Goal: Go to known website: Go to known website

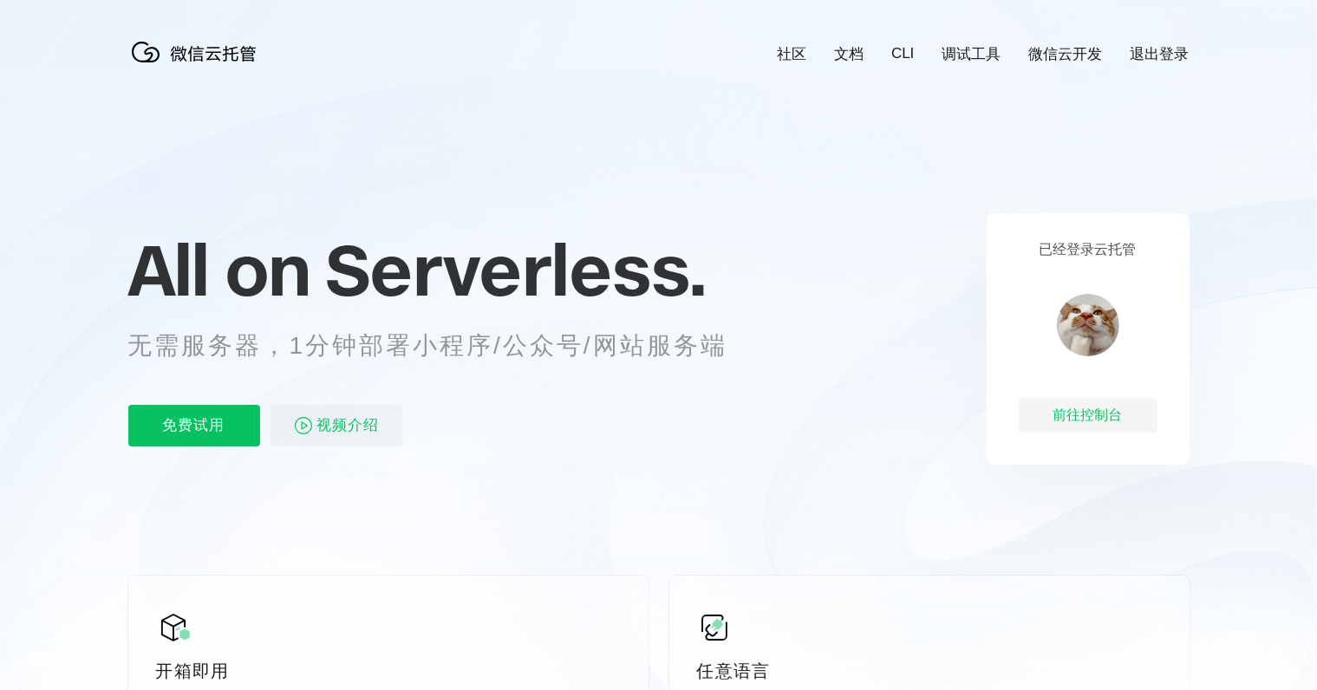
scroll to position [0, 3084]
click at [1094, 327] on img at bounding box center [1088, 325] width 62 height 62
click at [1118, 421] on div "前往控制台" at bounding box center [1088, 415] width 139 height 35
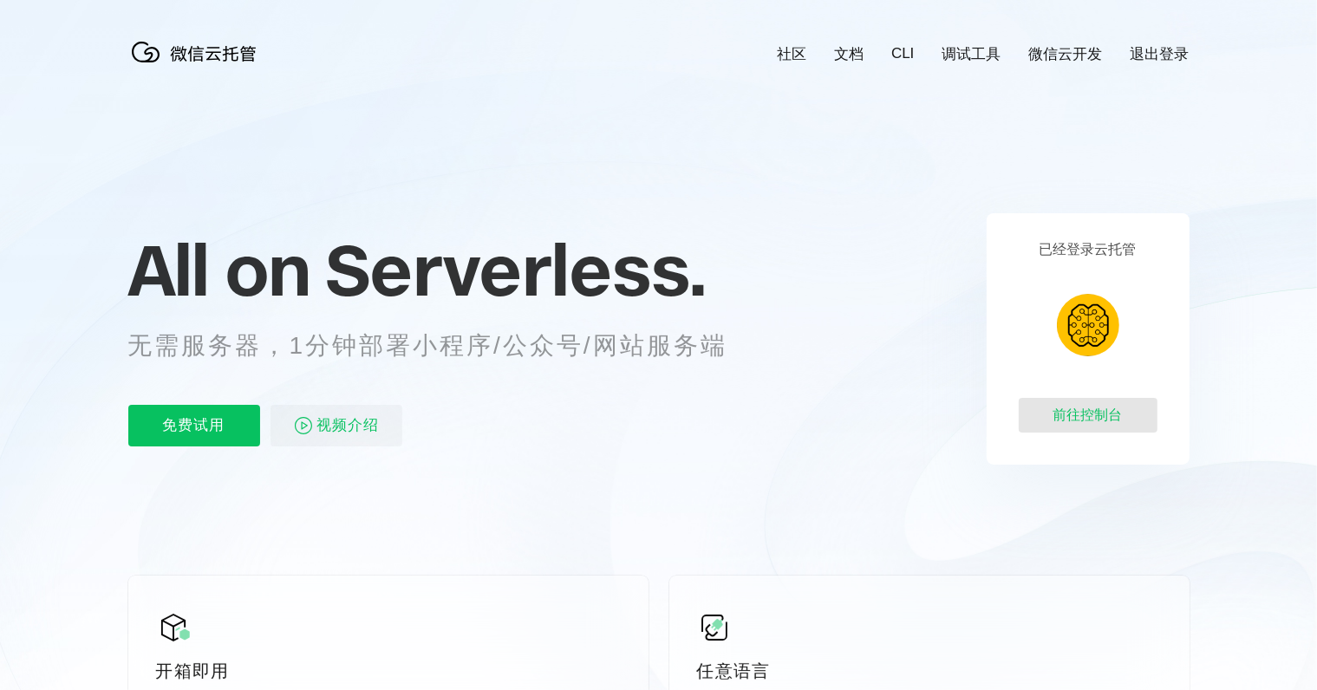
click at [1085, 418] on div "前往控制台" at bounding box center [1088, 415] width 139 height 35
